Goal: Information Seeking & Learning: Learn about a topic

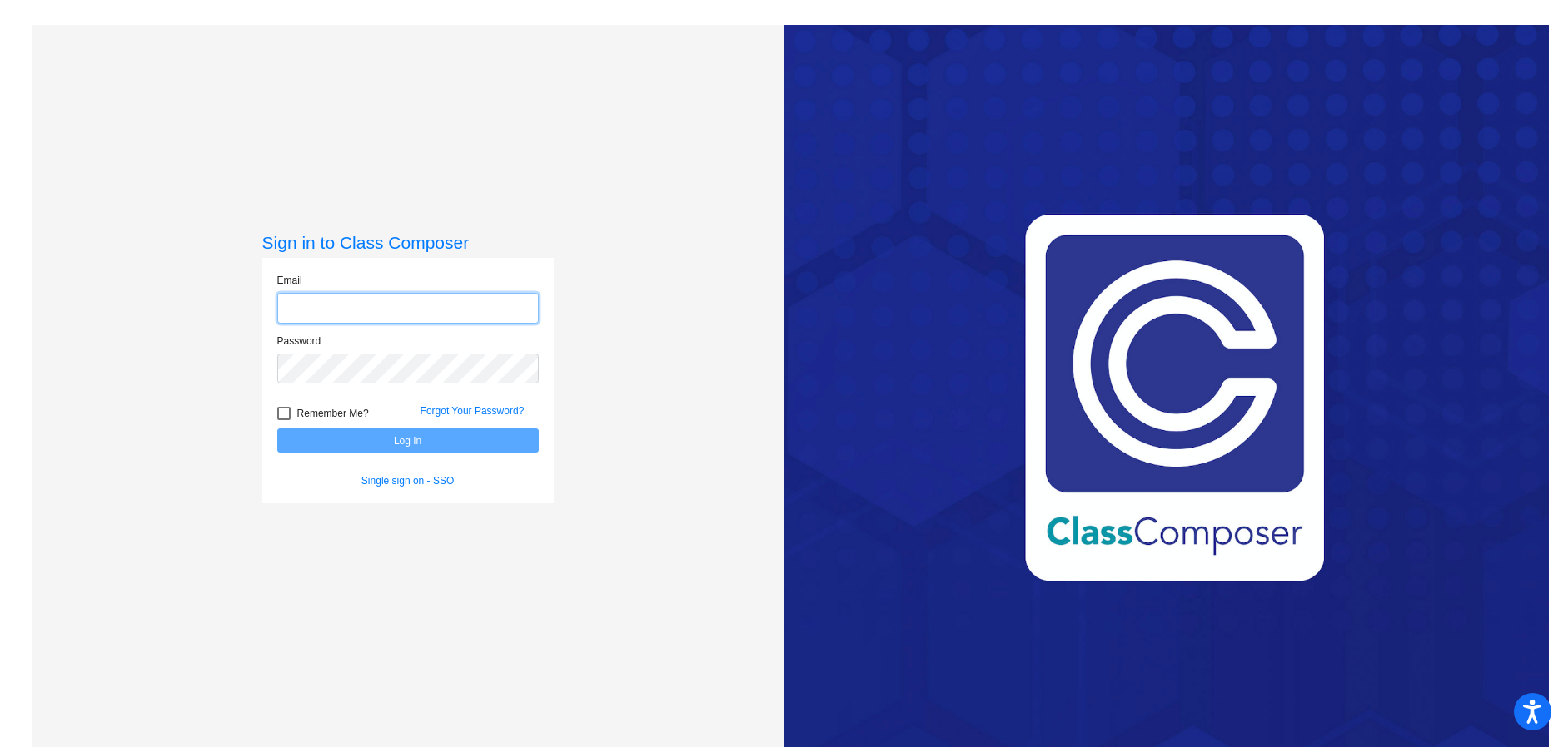
type input "[EMAIL_ADDRESS][DOMAIN_NAME]"
click at [408, 436] on button "Log In" at bounding box center [408, 441] width 262 height 24
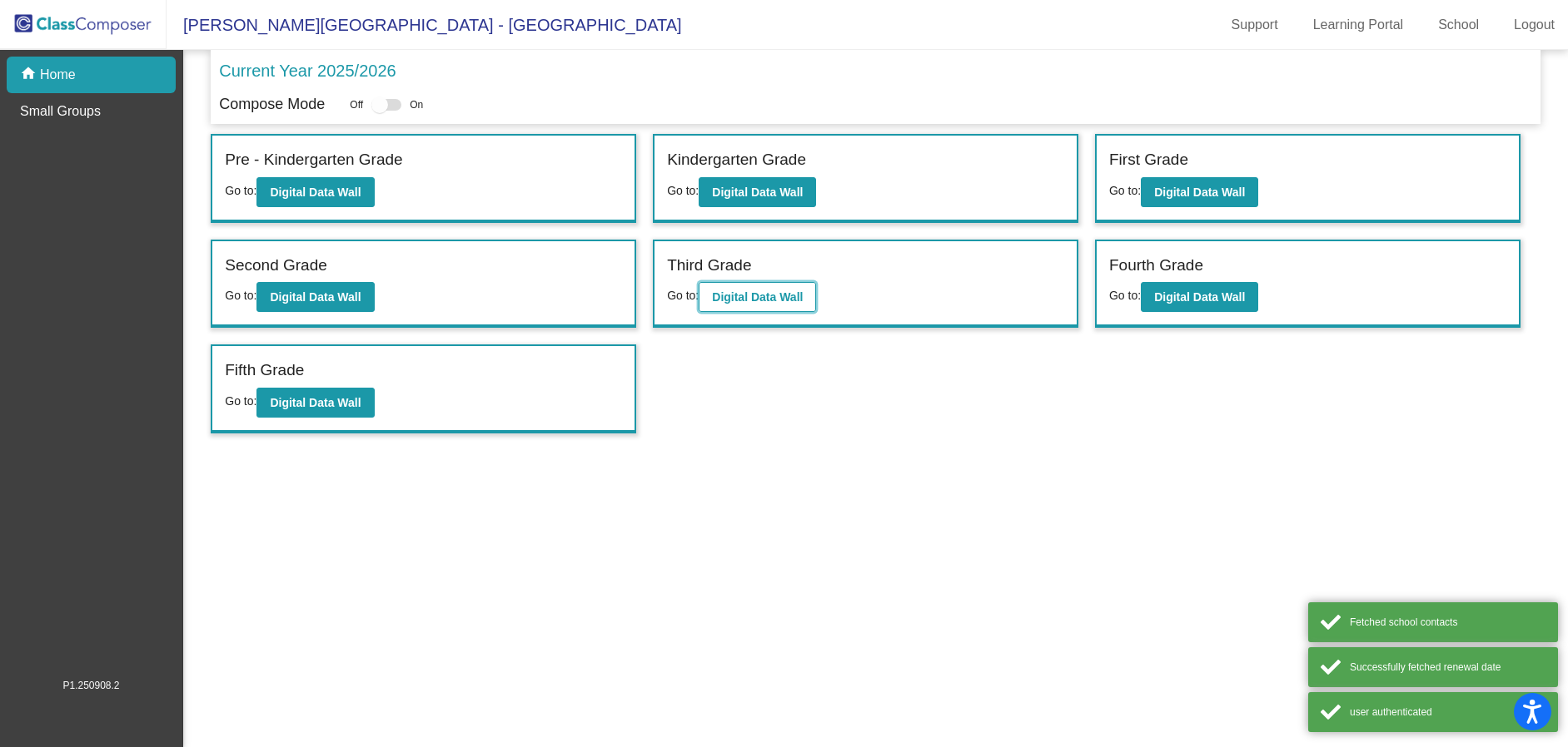
click at [767, 292] on b "Digital Data Wall" at bounding box center [757, 297] width 91 height 14
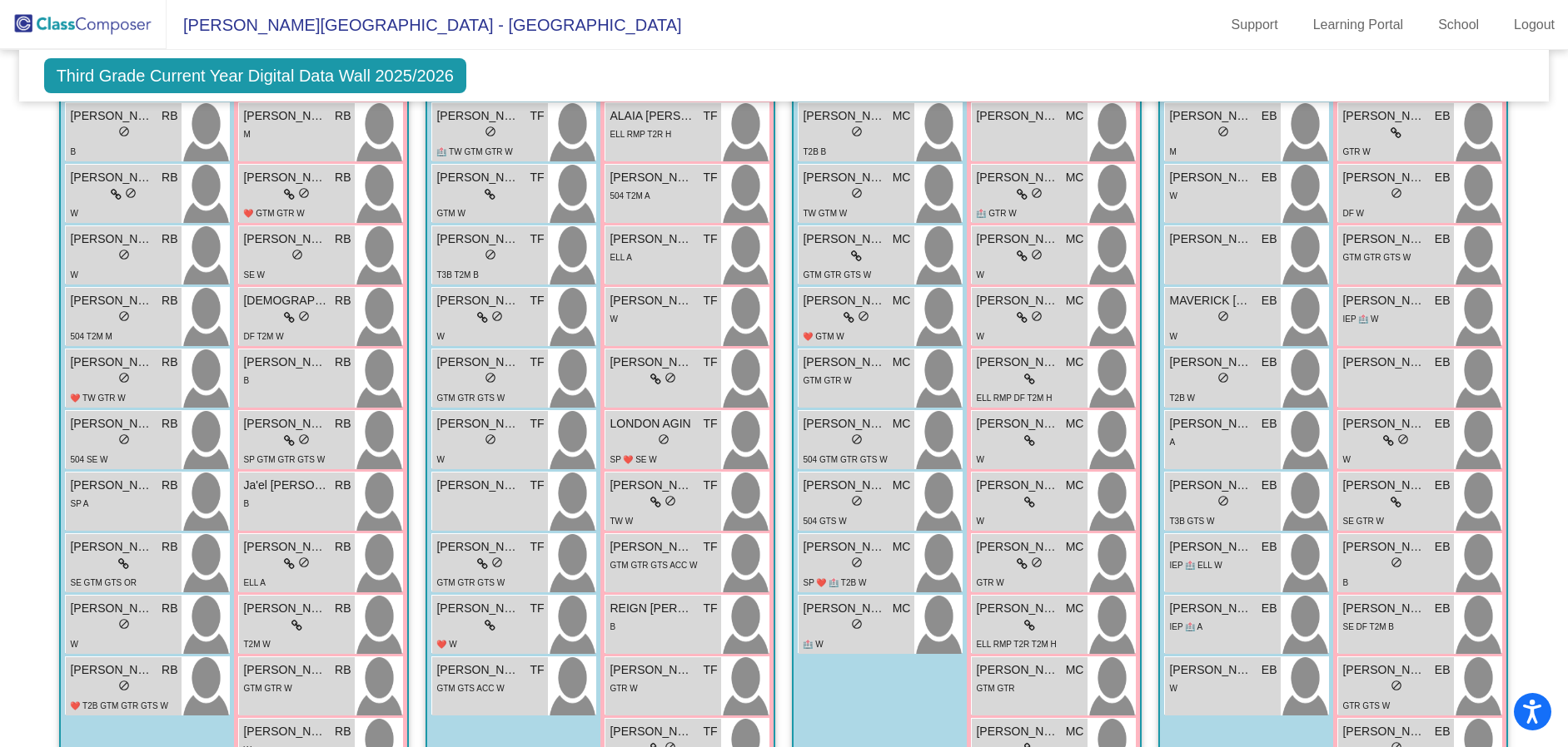
scroll to position [598, 0]
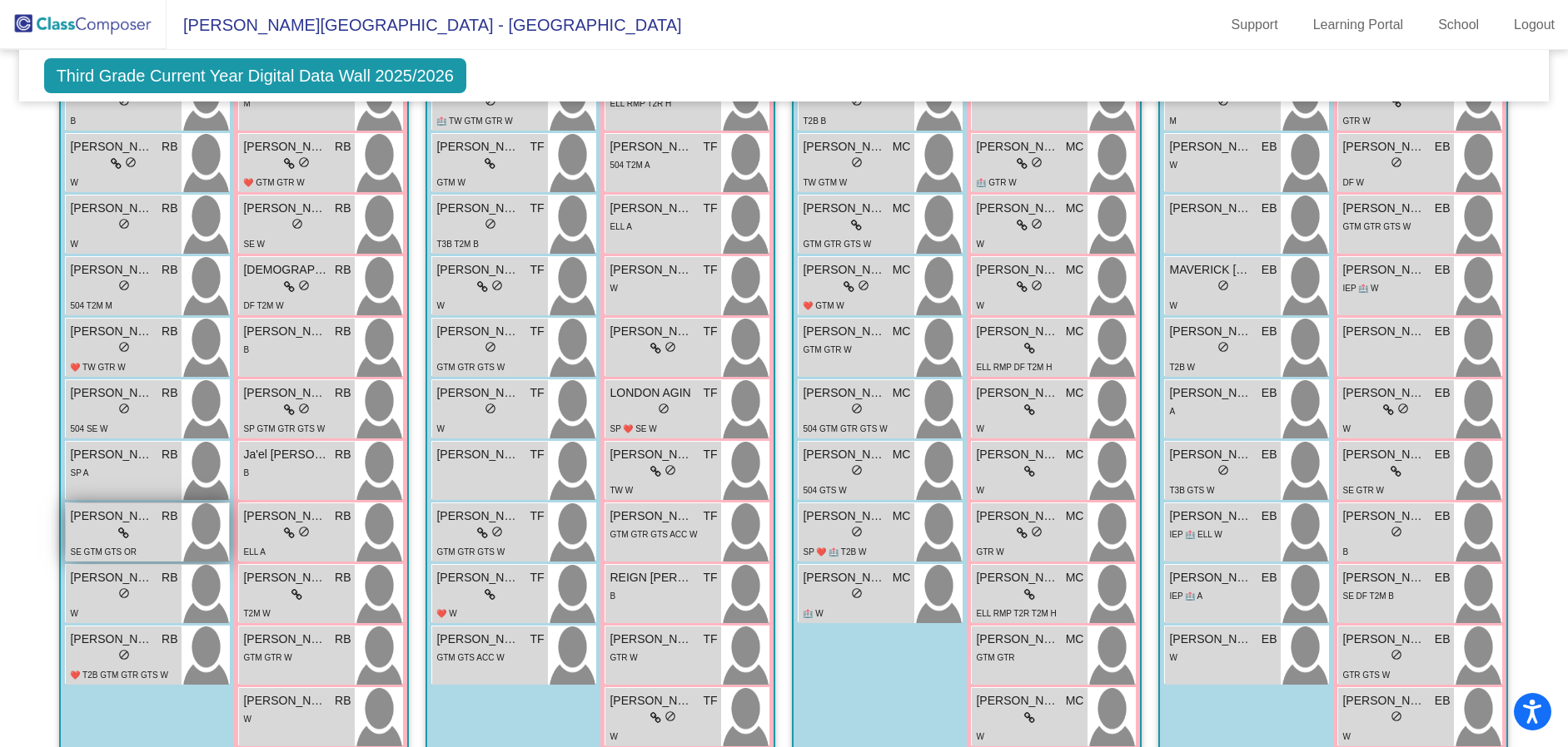
click at [91, 518] on span "[PERSON_NAME]" at bounding box center [111, 516] width 83 height 17
click at [91, 518] on span "[PERSON_NAME]" at bounding box center [111, 516] width 83 height 17
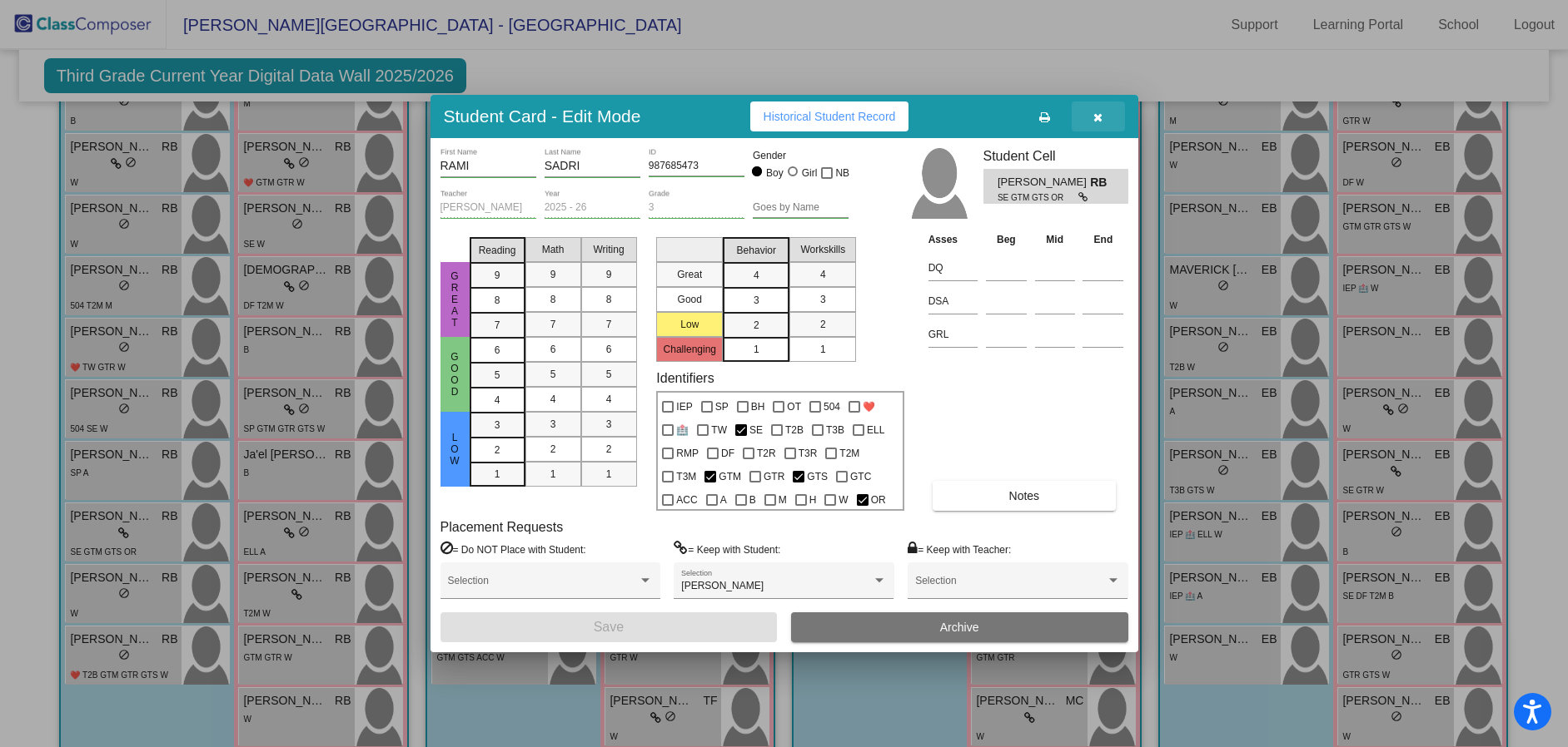
click at [1100, 117] on icon "button" at bounding box center [1098, 117] width 9 height 12
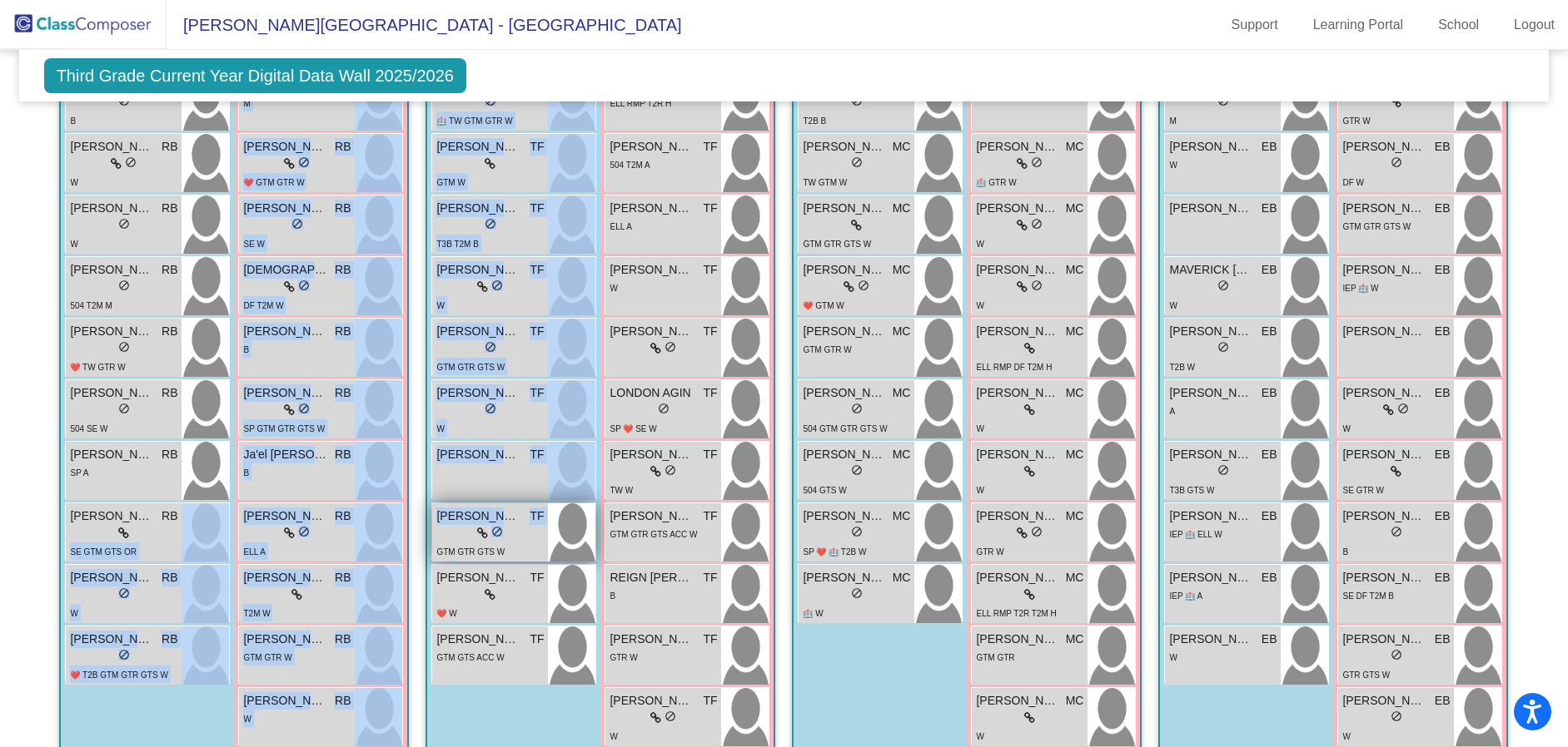
drag, startPoint x: 145, startPoint y: 530, endPoint x: 536, endPoint y: 528, distance: 391.0
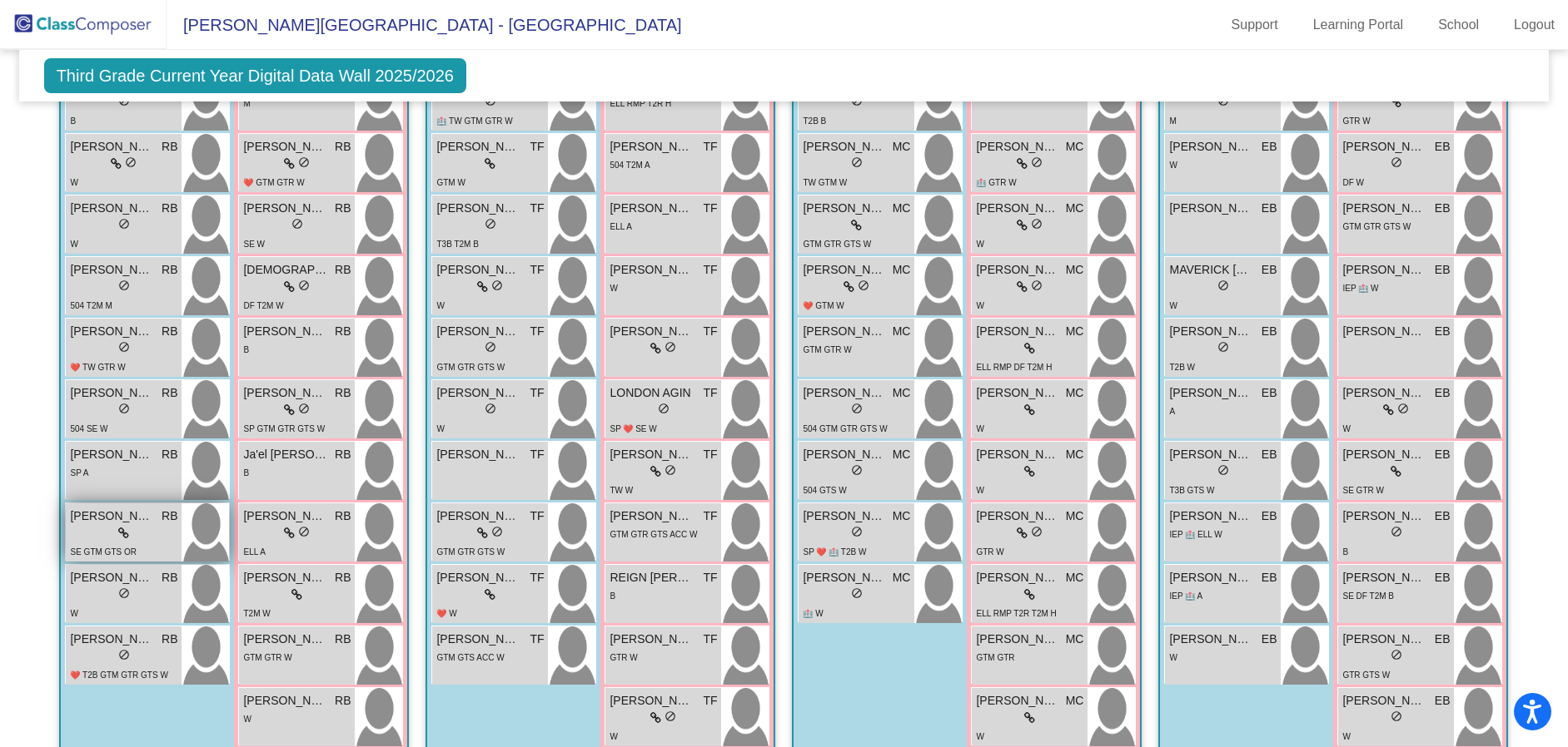
click at [145, 545] on div "SE GTM GTS OR" at bounding box center [123, 550] width 107 height 17
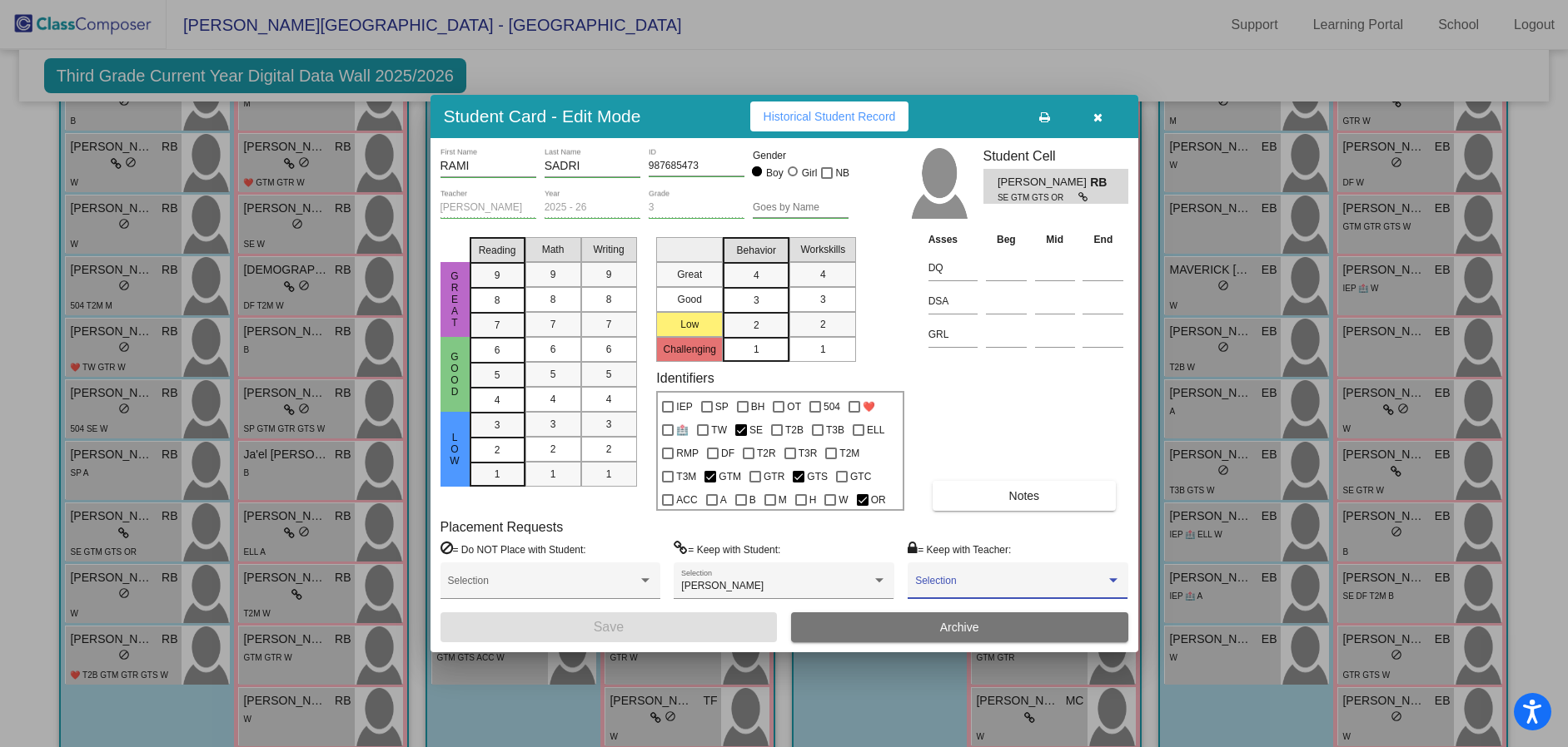
click at [933, 581] on span at bounding box center [1010, 586] width 190 height 12
click at [944, 582] on span "None" at bounding box center [1017, 586] width 205 height 30
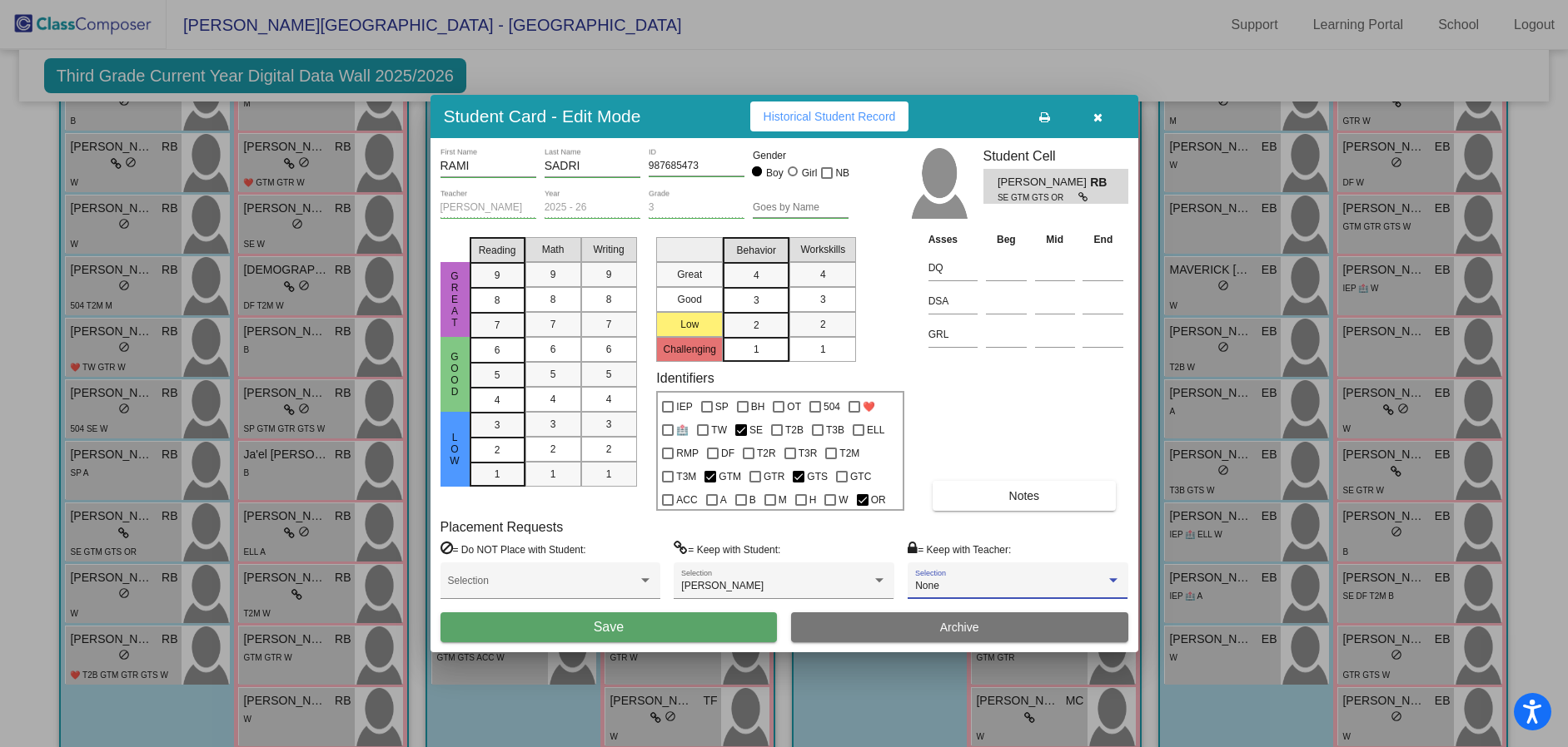
click at [1036, 542] on div "= Keep with Teacher: None Selection" at bounding box center [1017, 577] width 220 height 72
click at [1095, 122] on icon "button" at bounding box center [1098, 117] width 9 height 12
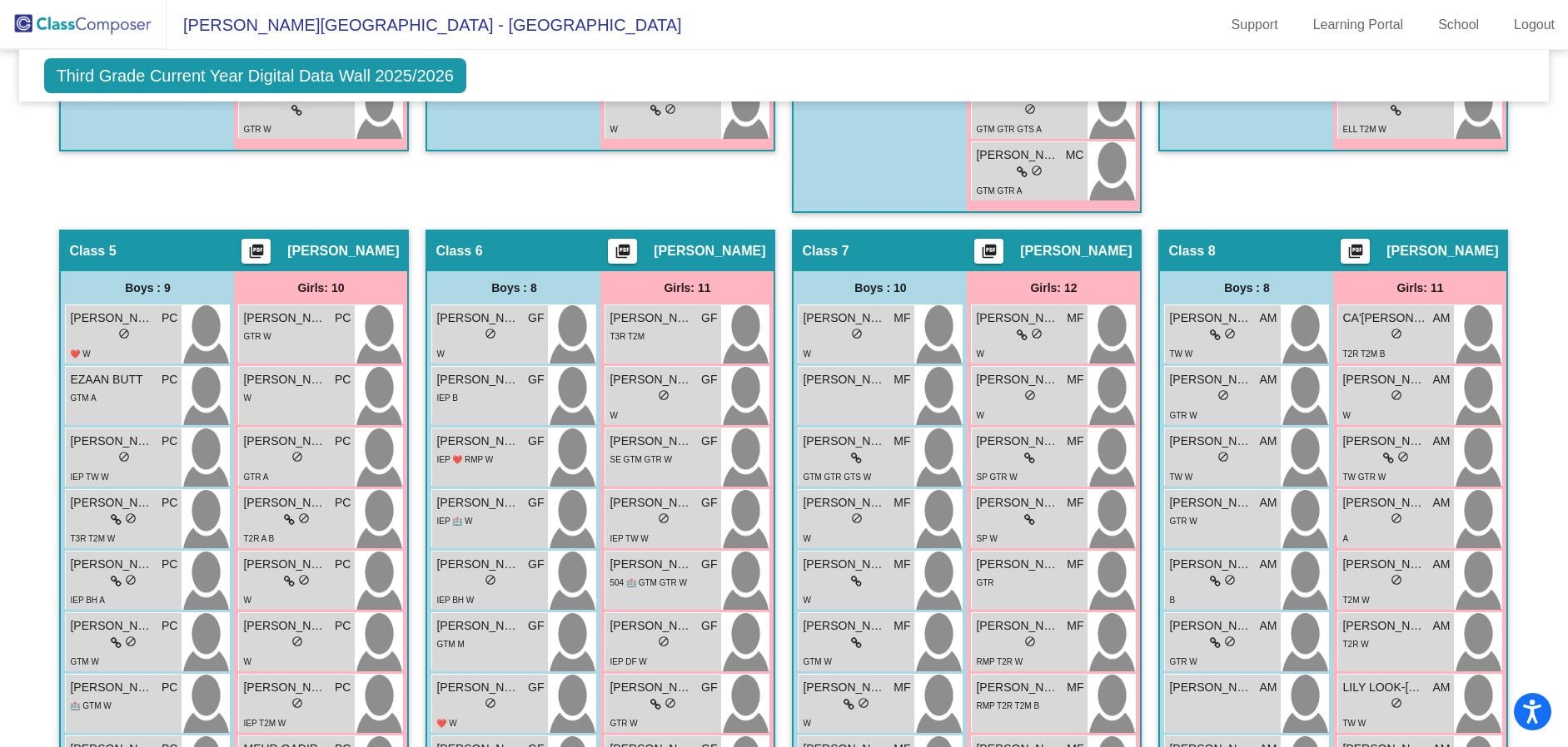
scroll to position [1272, 0]
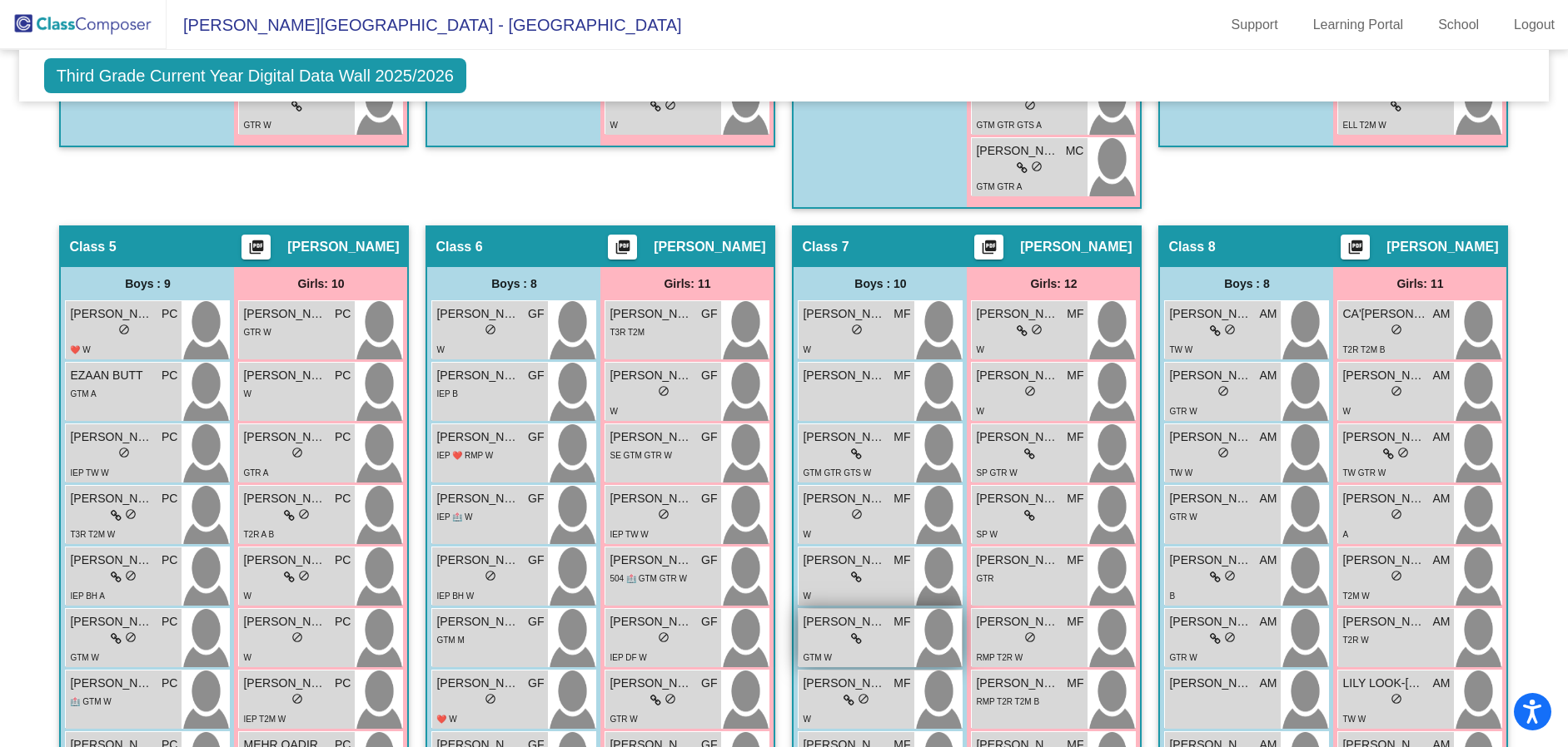
click at [855, 642] on icon at bounding box center [856, 639] width 11 height 12
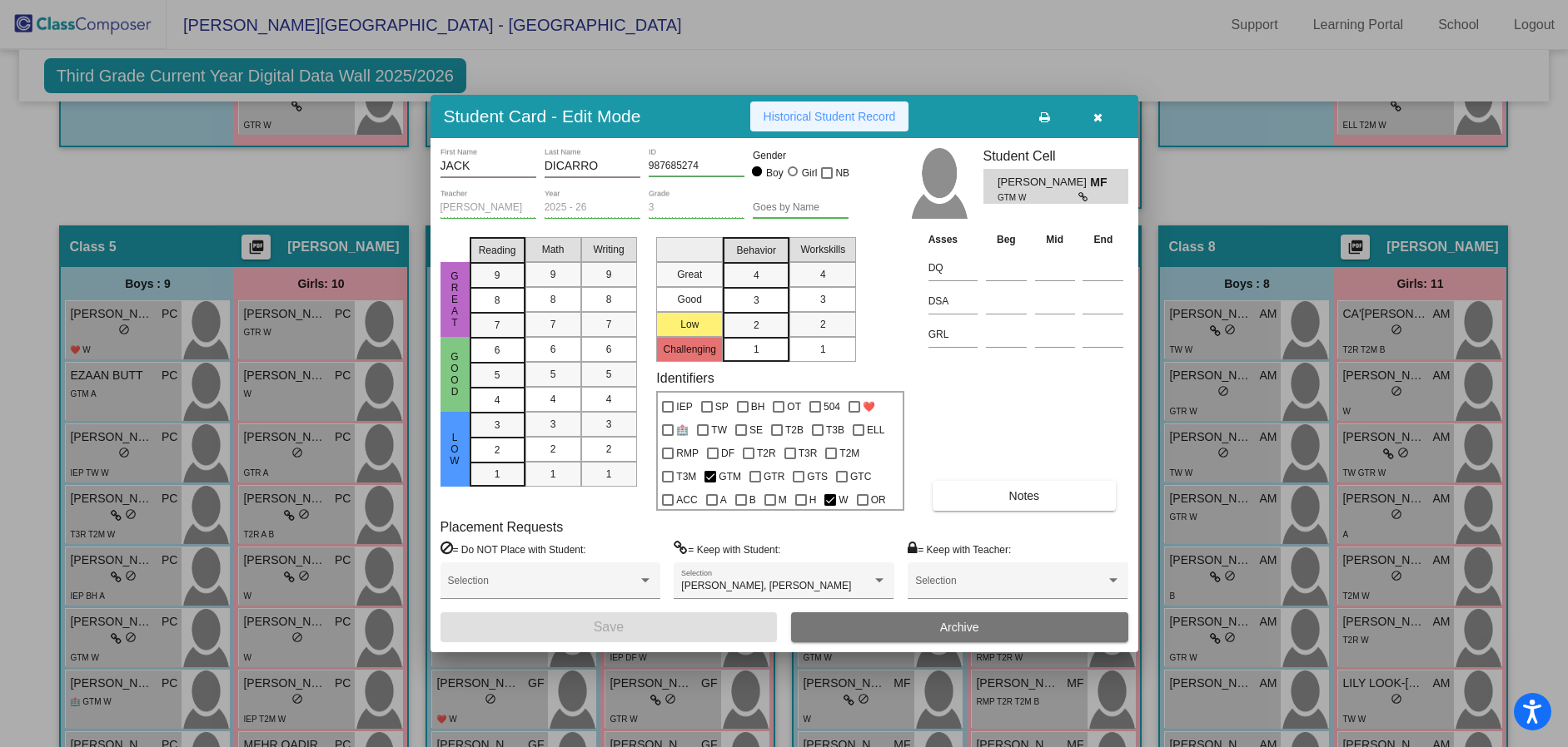
click at [886, 125] on button "Historical Student Record" at bounding box center [830, 116] width 159 height 30
click at [1098, 119] on icon "button" at bounding box center [1098, 117] width 9 height 12
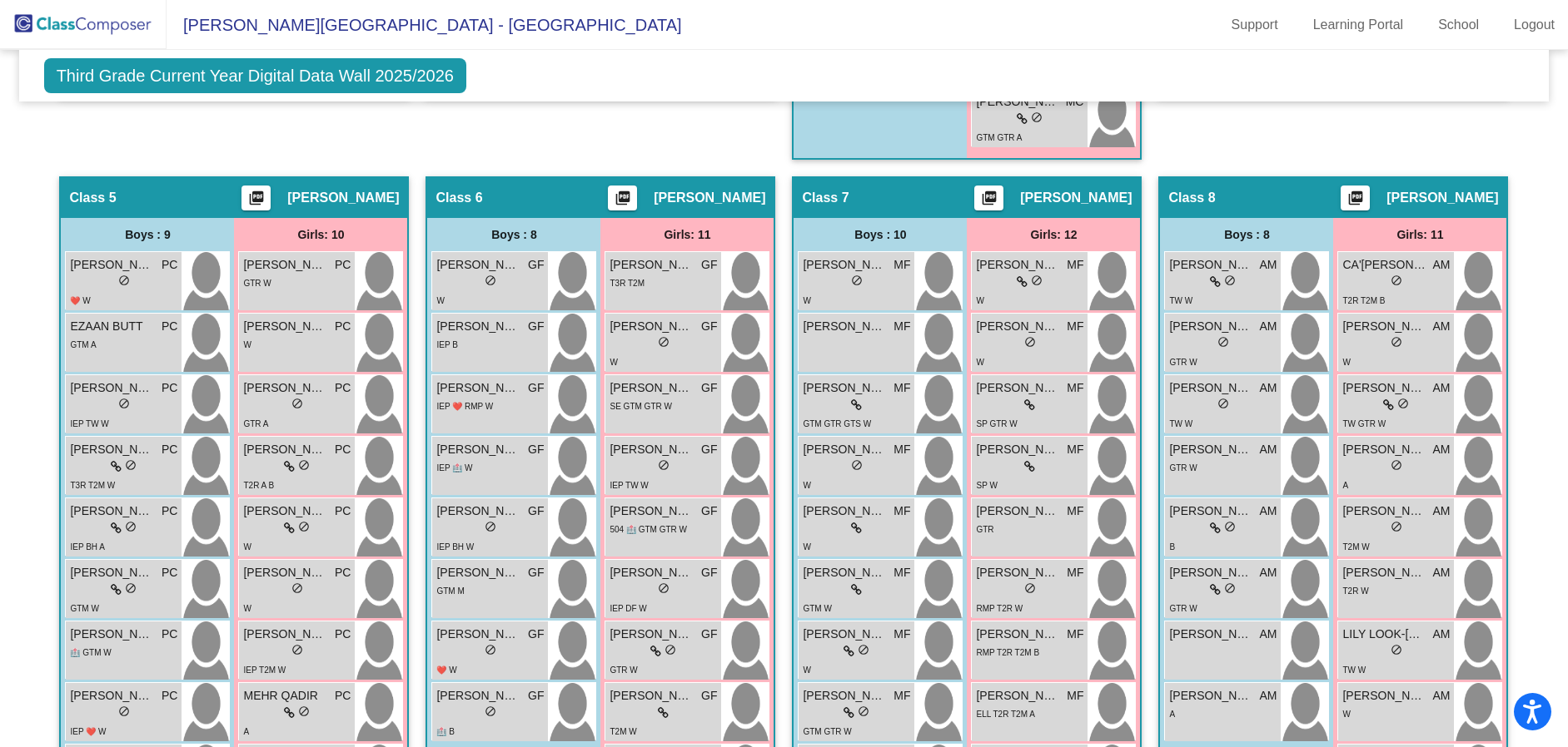
scroll to position [1420, 0]
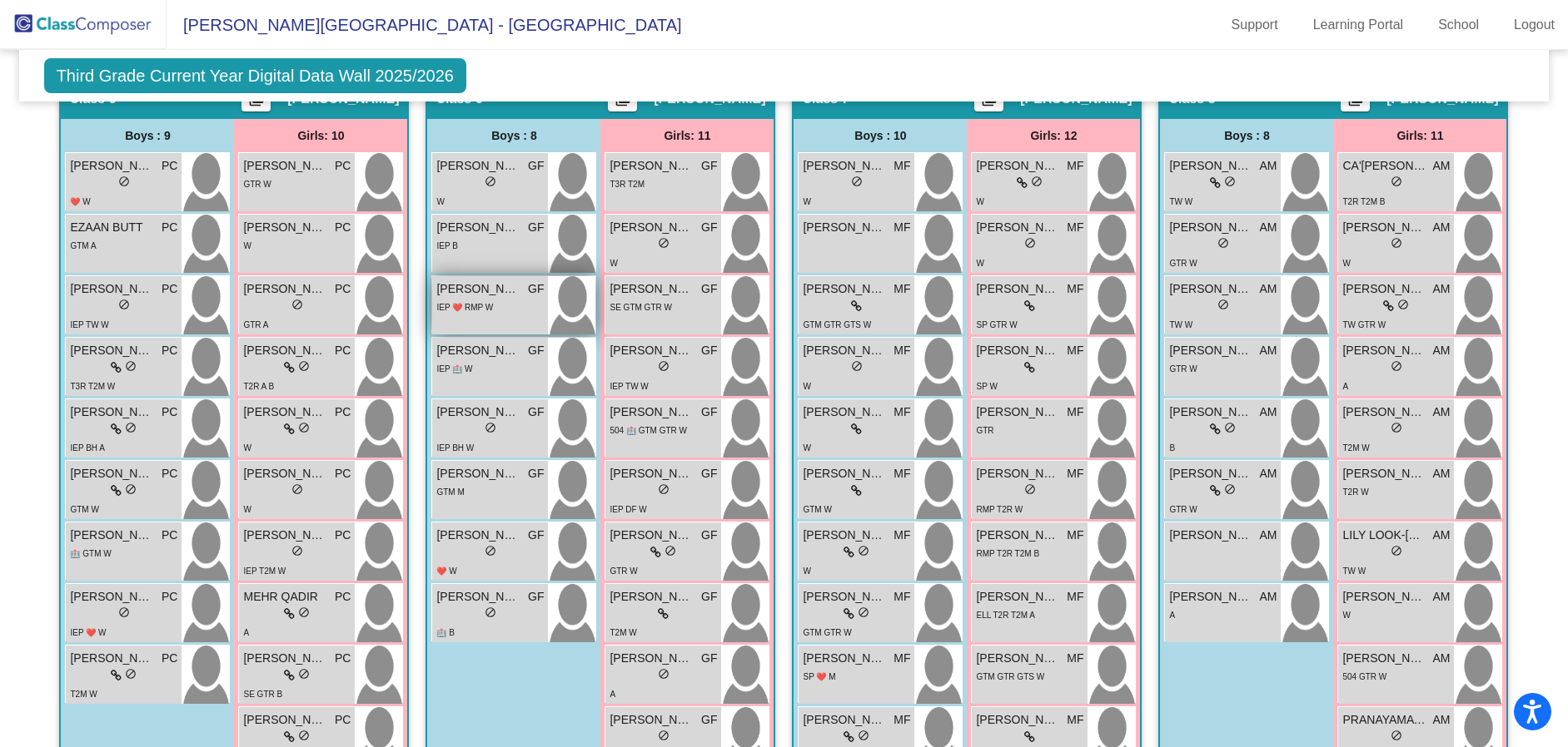
click at [512, 308] on div "IEP ❤️ RMP W" at bounding box center [489, 306] width 107 height 17
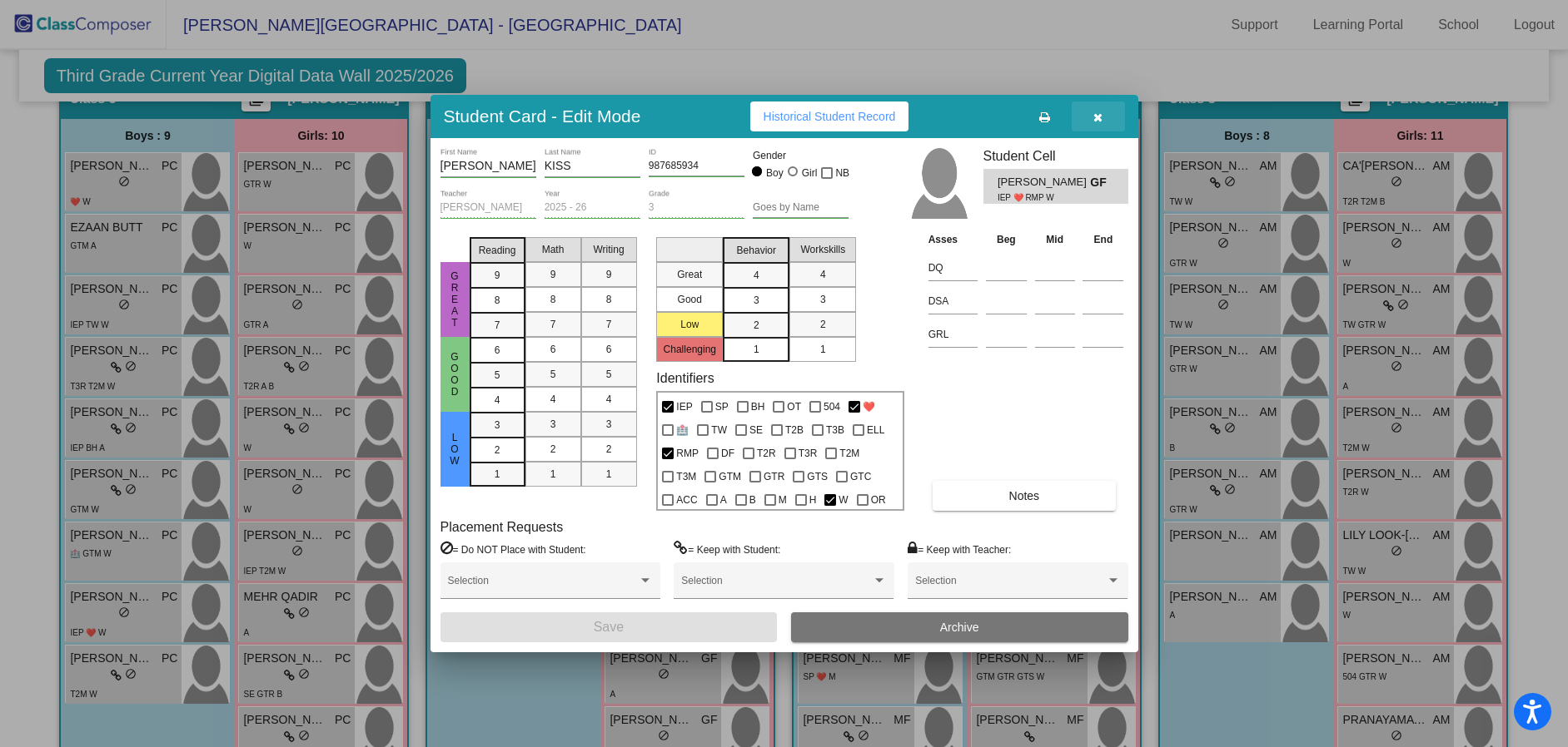
click at [1097, 123] on icon "button" at bounding box center [1098, 117] width 9 height 12
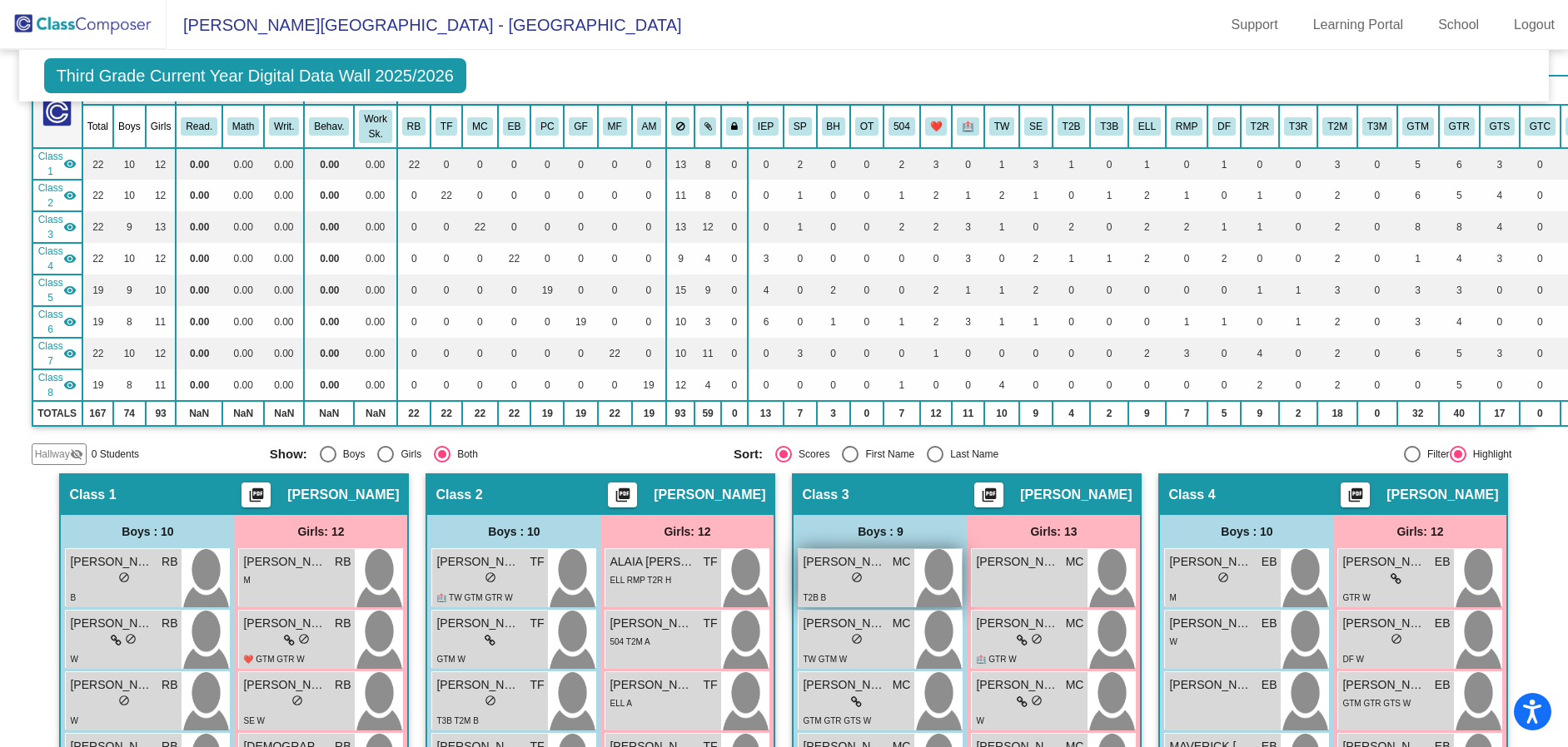
scroll to position [0, 0]
